Goal: Information Seeking & Learning: Check status

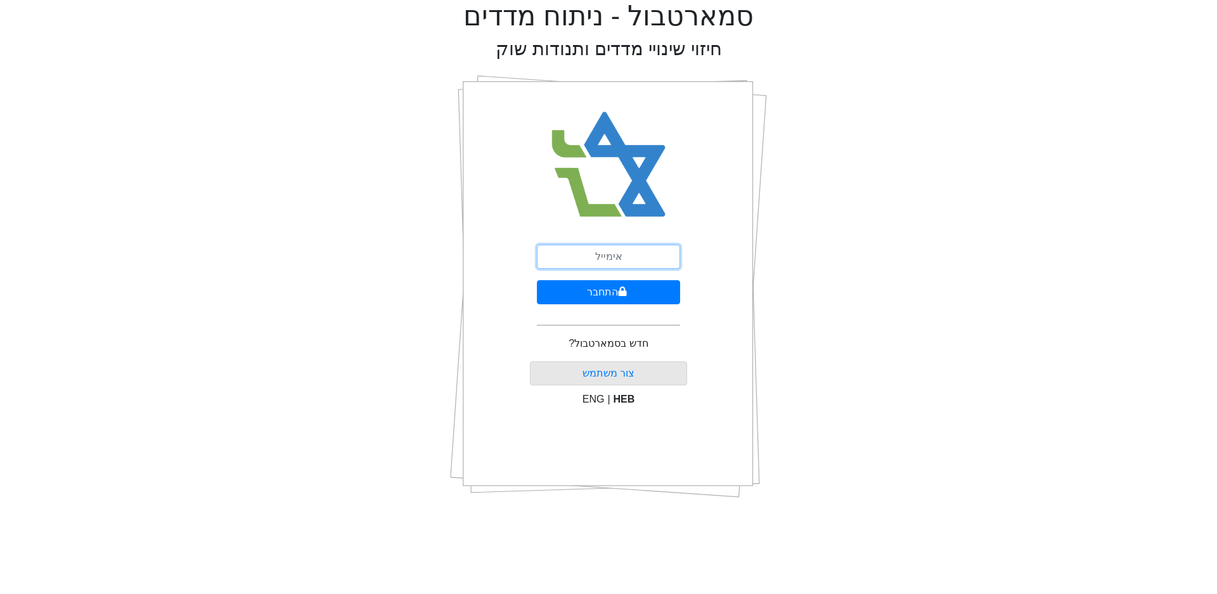
click at [578, 257] on input "email" at bounding box center [608, 257] width 143 height 24
type input "ט"
type input "[EMAIL_ADDRESS][DOMAIN_NAME]"
click at [537, 280] on button "התחבר" at bounding box center [608, 292] width 143 height 24
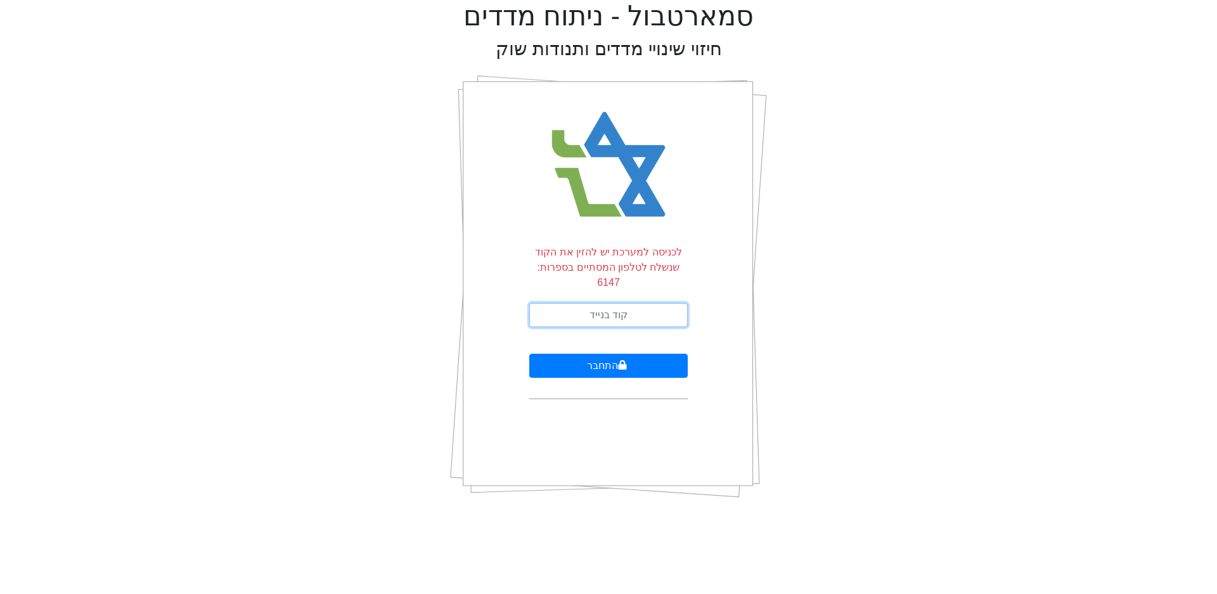
click at [617, 303] on input "text" at bounding box center [608, 315] width 158 height 24
type input "187117"
click at [529, 354] on button "התחבר" at bounding box center [608, 366] width 158 height 24
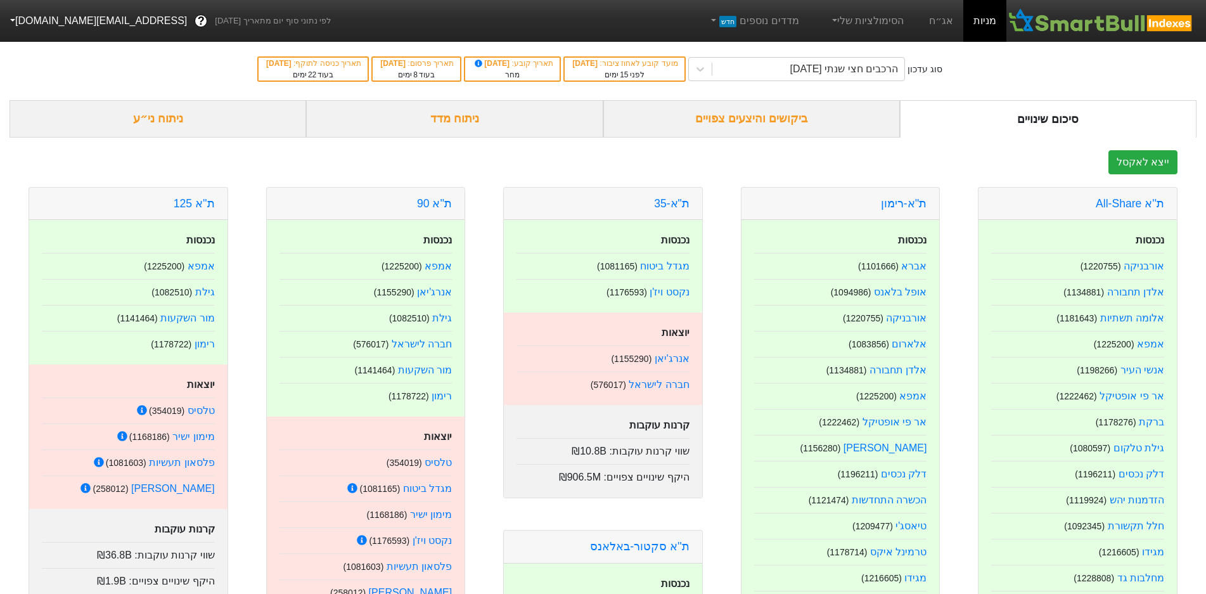
click at [944, 23] on link "אג״ח" at bounding box center [941, 21] width 44 height 42
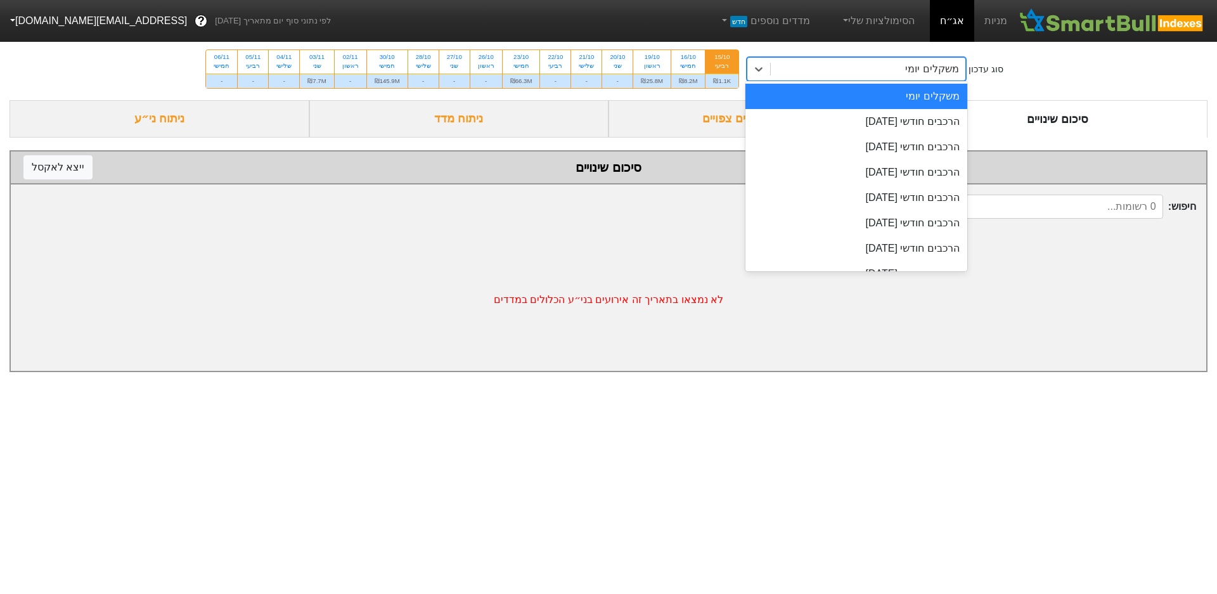
click at [765, 71] on icon at bounding box center [758, 69] width 13 height 13
click at [839, 120] on div "הרכבים חודשי [DATE]" at bounding box center [856, 121] width 222 height 25
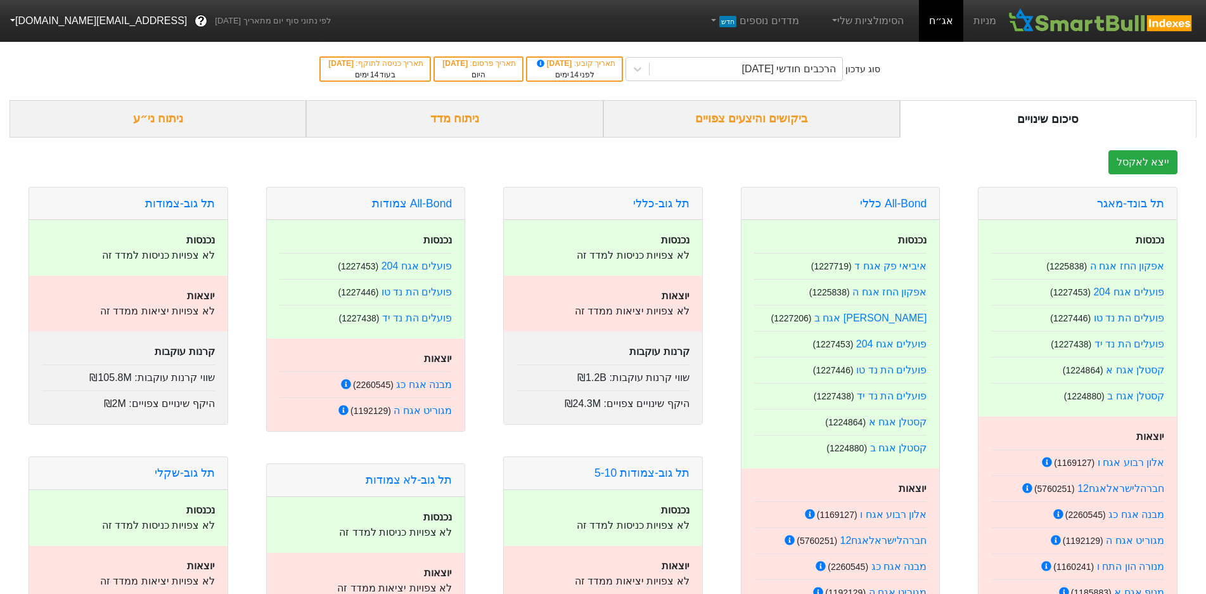
click at [703, 118] on div "ביקושים והיצעים צפויים" at bounding box center [751, 118] width 297 height 37
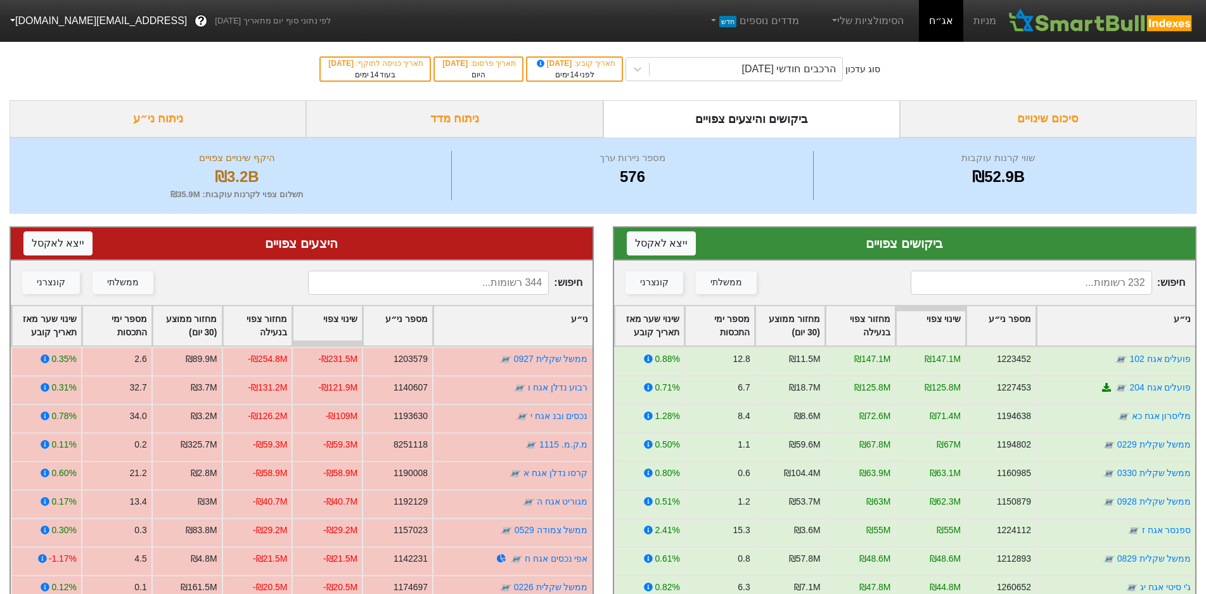
click at [1021, 83] on div "סוג עדכון הרכבים חודשי [DATE] תאריך קובע : [DATE] לפני 14 ימים תאריך פרסום : [D…" at bounding box center [603, 69] width 1206 height 62
click at [665, 252] on button "ייצא ל אקסל" at bounding box center [661, 243] width 69 height 24
click at [31, 247] on button "ייצא ל אקסל" at bounding box center [57, 243] width 69 height 24
